Goal: Information Seeking & Learning: Learn about a topic

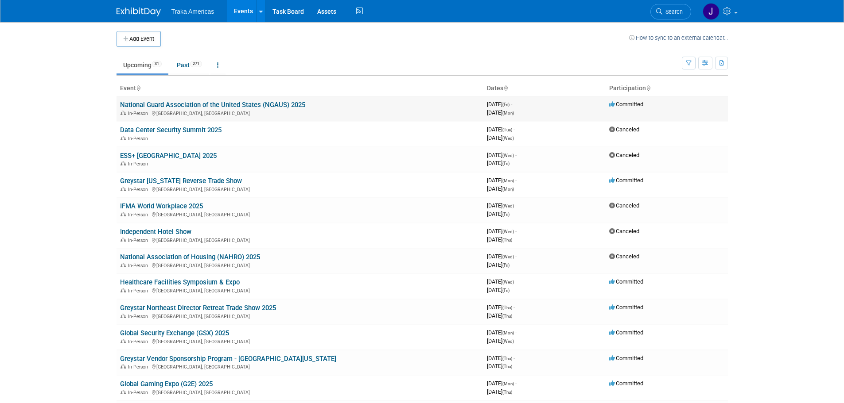
click at [196, 104] on link "National Guard Association of the United States (NGAUS) 2025" at bounding box center [212, 105] width 185 height 8
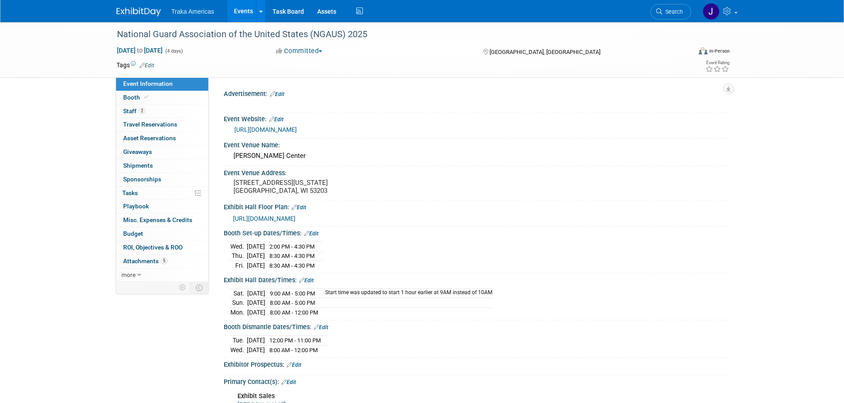
select select "National"
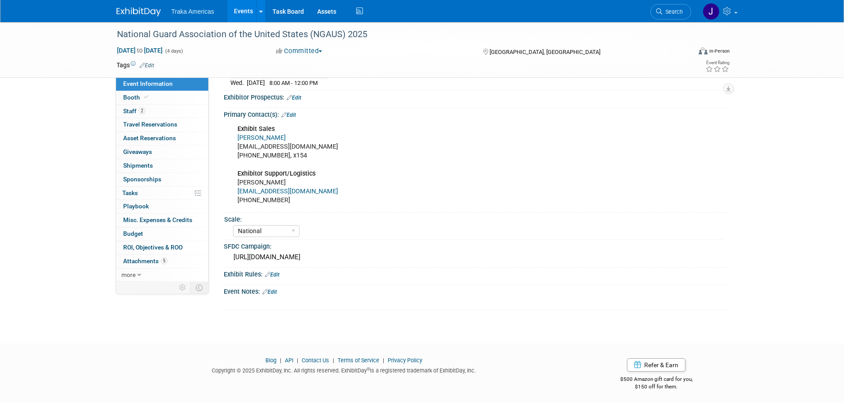
click at [147, 6] on link at bounding box center [143, 7] width 55 height 7
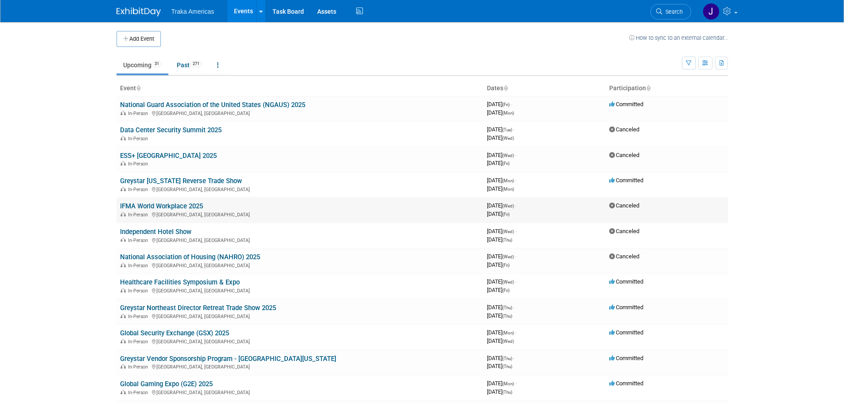
click at [186, 205] on link "IFMA World Workplace 2025" at bounding box center [161, 206] width 83 height 8
click at [212, 281] on link "Healthcare Facilities Symposium & Expo" at bounding box center [180, 283] width 120 height 8
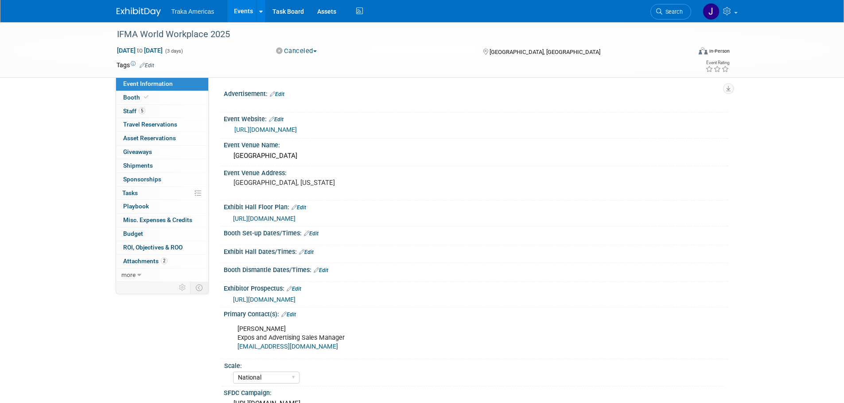
select select "National"
click at [163, 112] on link "5 Staff 5" at bounding box center [162, 111] width 92 height 13
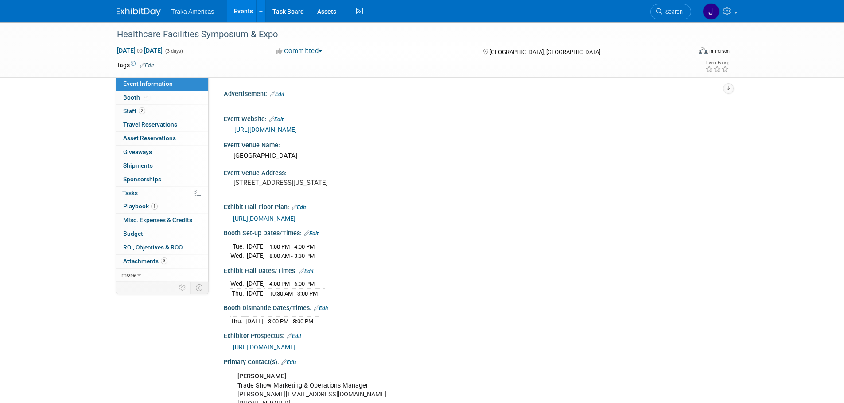
select select "Regional"
click at [145, 111] on span "2" at bounding box center [142, 111] width 7 height 7
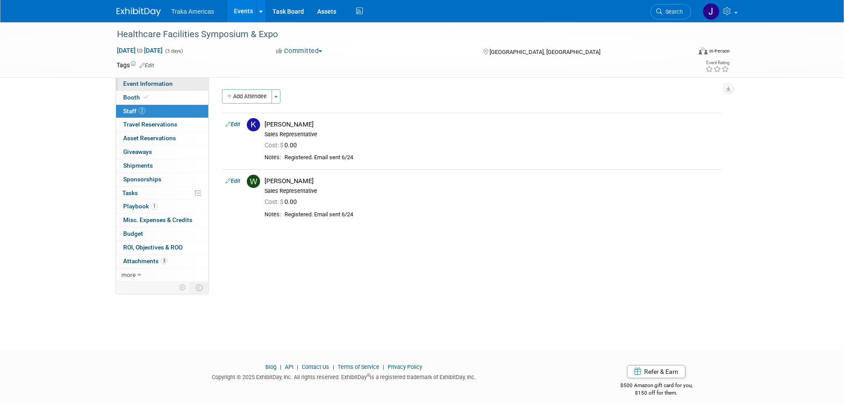
click at [153, 83] on span "Event Information" at bounding box center [148, 83] width 50 height 7
select select "Regional"
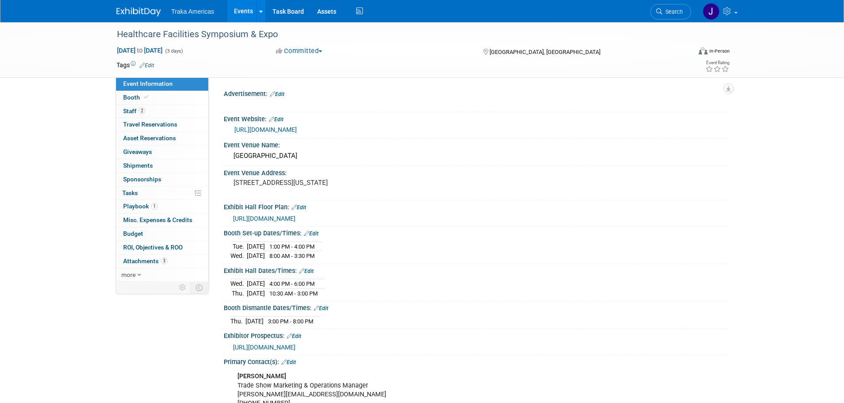
click at [146, 10] on img at bounding box center [138, 12] width 44 height 9
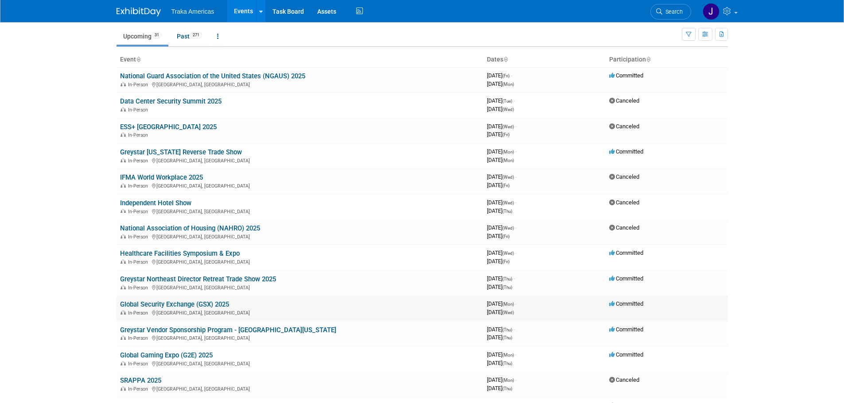
scroll to position [44, 0]
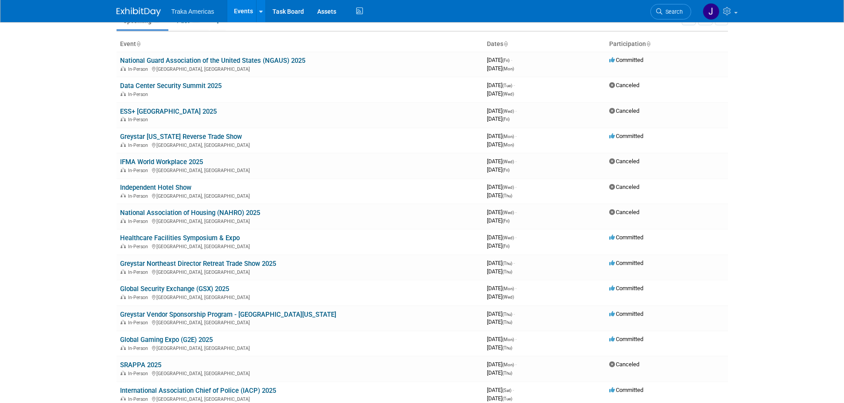
click at [196, 289] on link "Global Security Exchange (GSX) 2025" at bounding box center [174, 289] width 109 height 8
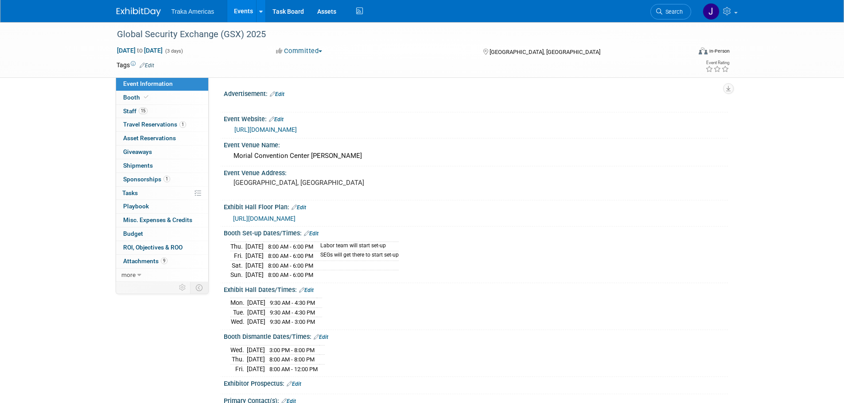
select select "National"
click at [139, 5] on link at bounding box center [143, 7] width 55 height 7
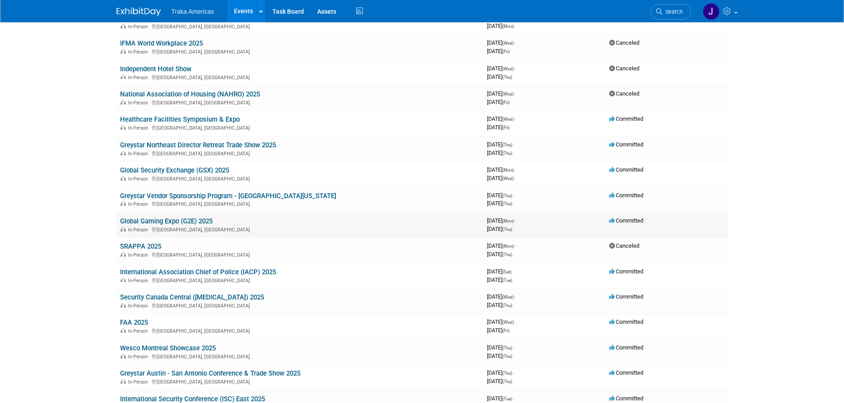
scroll to position [177, 0]
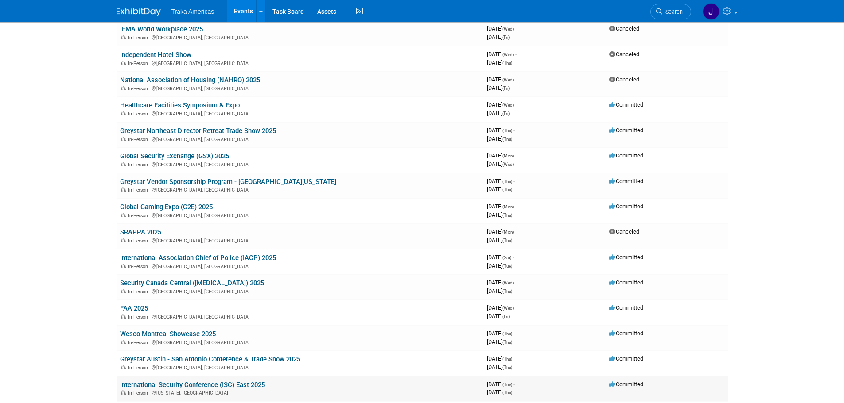
click at [212, 383] on link "International Security Conference (ISC) East 2025" at bounding box center [192, 385] width 145 height 8
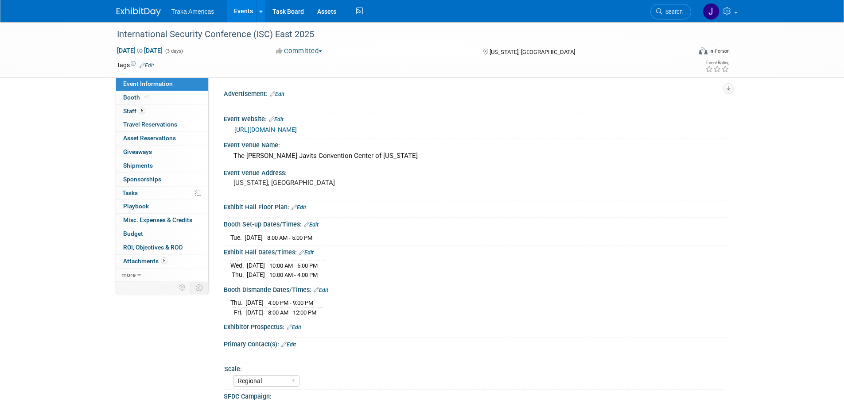
select select "Regional"
click at [297, 128] on link "[URL][DOMAIN_NAME]" at bounding box center [265, 129] width 62 height 7
